Goal: Use online tool/utility: Utilize a website feature to perform a specific function

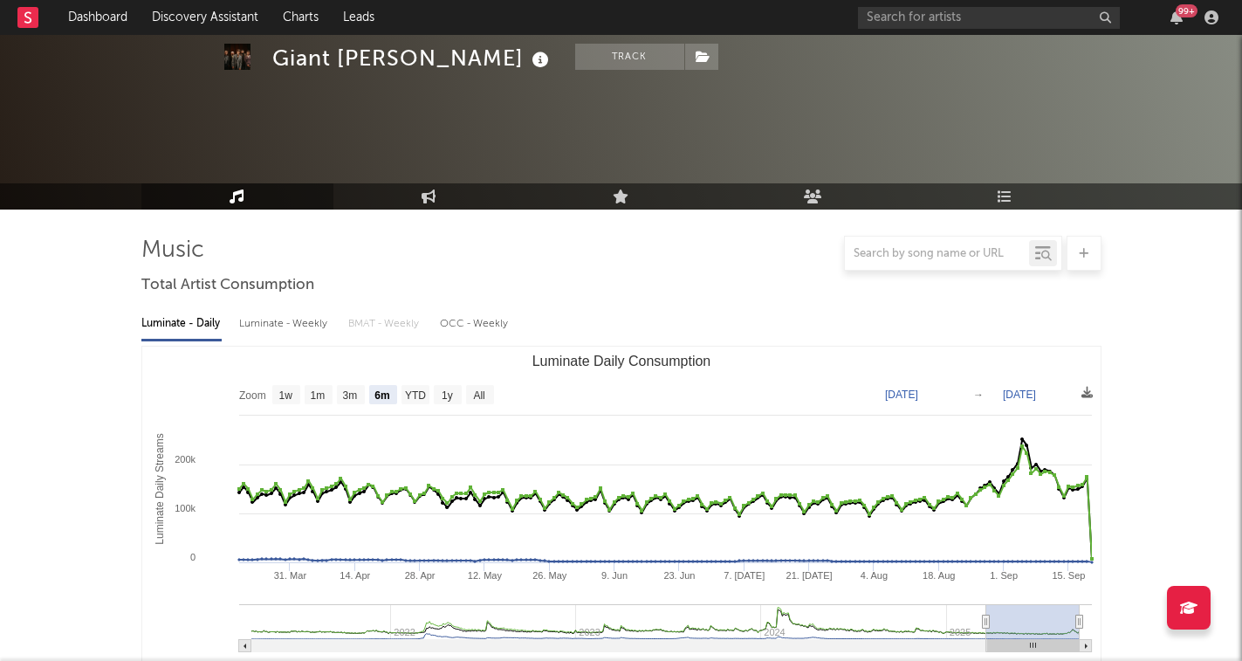
select select "6m"
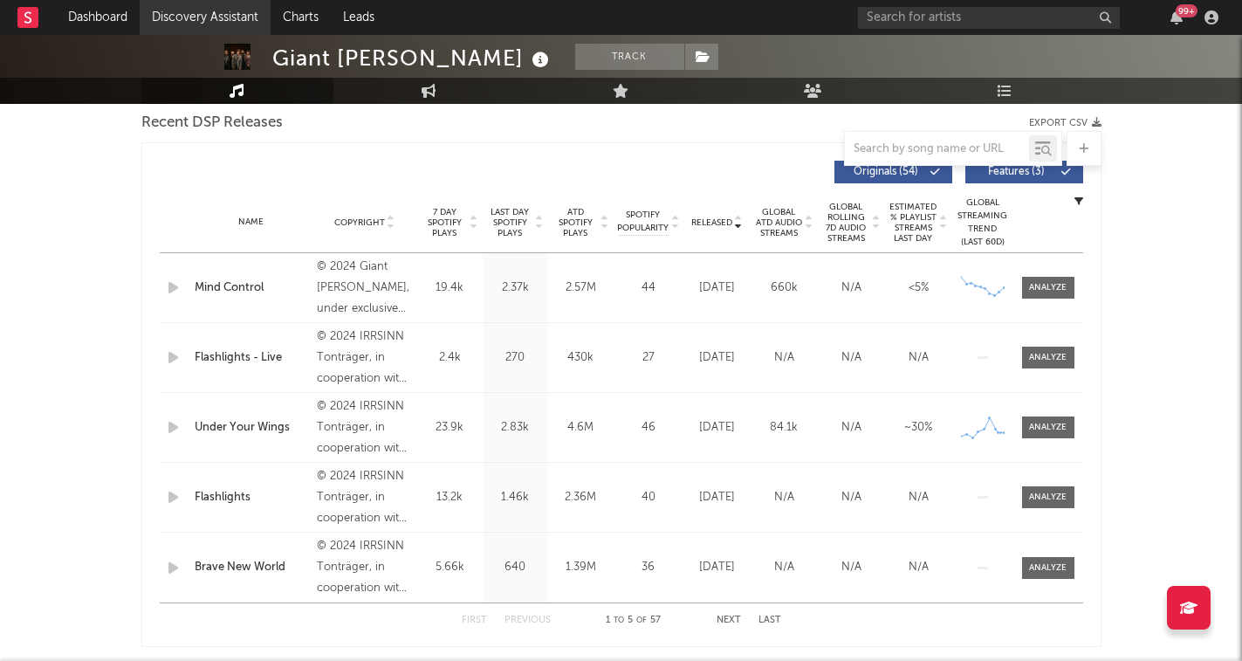
click at [203, 17] on link "Discovery Assistant" at bounding box center [205, 17] width 131 height 35
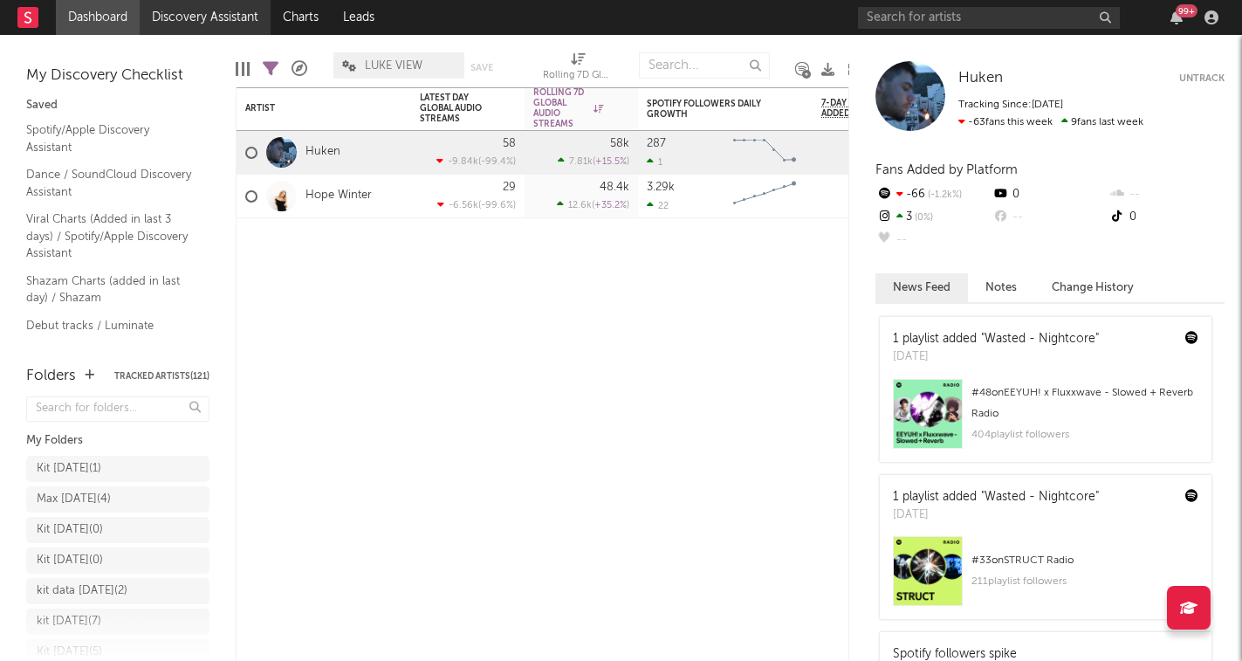
click at [231, 17] on link "Discovery Assistant" at bounding box center [205, 17] width 131 height 35
